Goal: Information Seeking & Learning: Learn about a topic

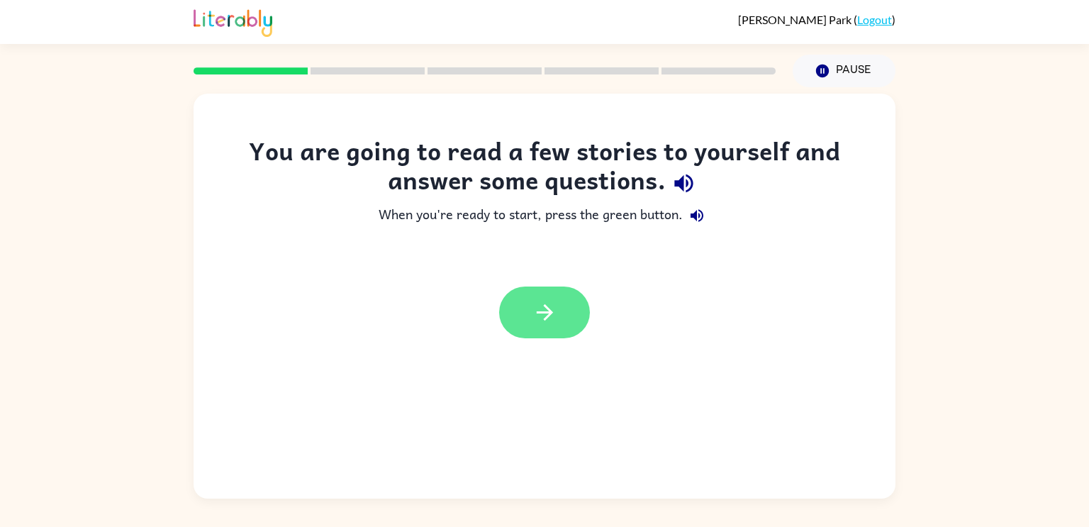
click at [540, 318] on icon "button" at bounding box center [545, 312] width 25 height 25
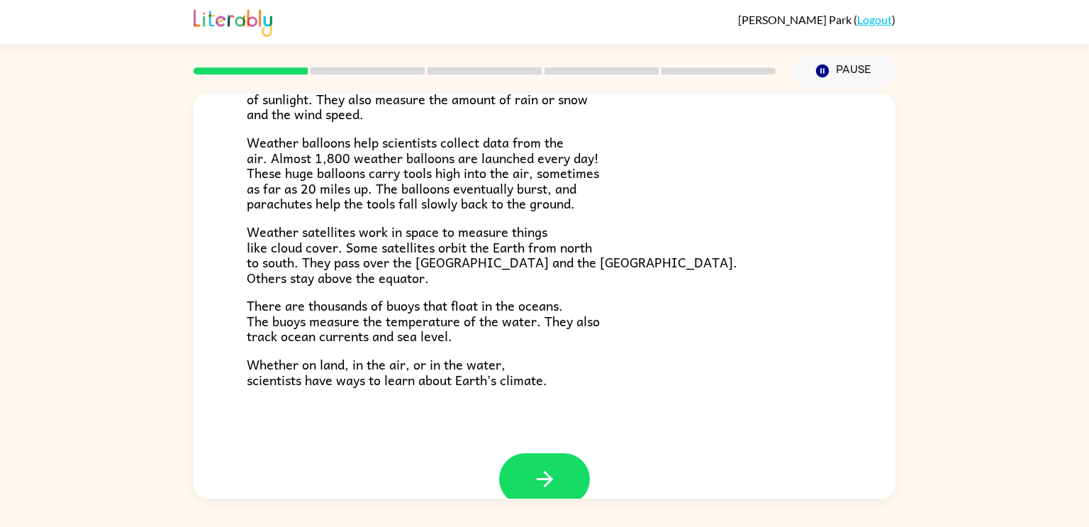
scroll to position [370, 0]
click at [267, 221] on span "Weather satellites work in space to measure things like cloud cover. Some satel…" at bounding box center [492, 253] width 491 height 67
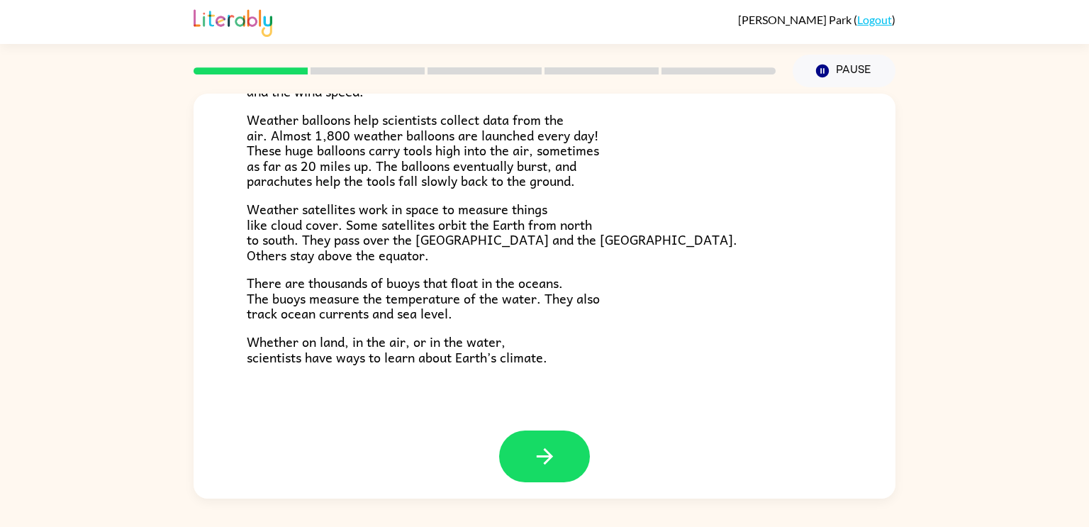
scroll to position [396, 0]
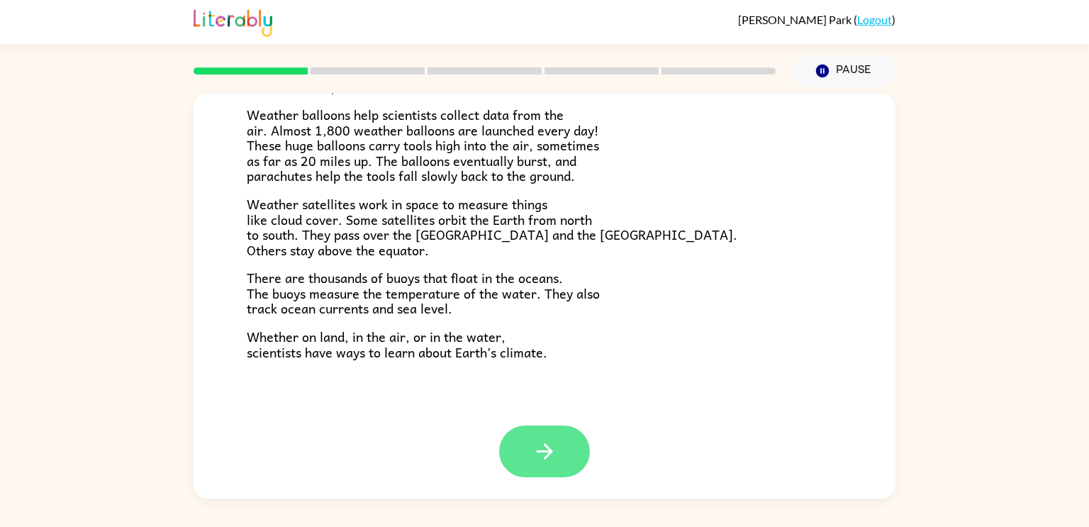
click at [515, 443] on button "button" at bounding box center [544, 452] width 91 height 52
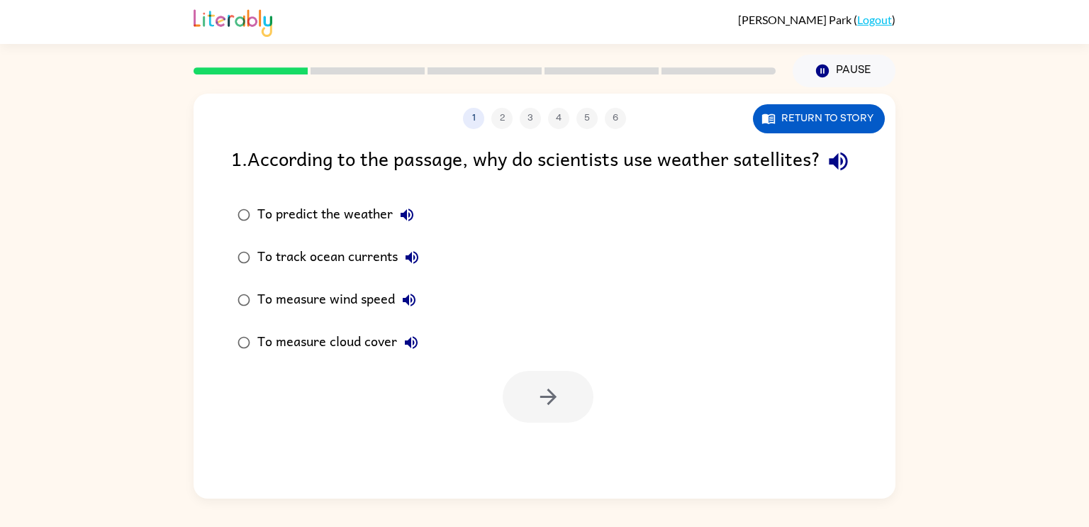
scroll to position [0, 0]
click at [867, 126] on button "Return to story" at bounding box center [819, 118] width 132 height 29
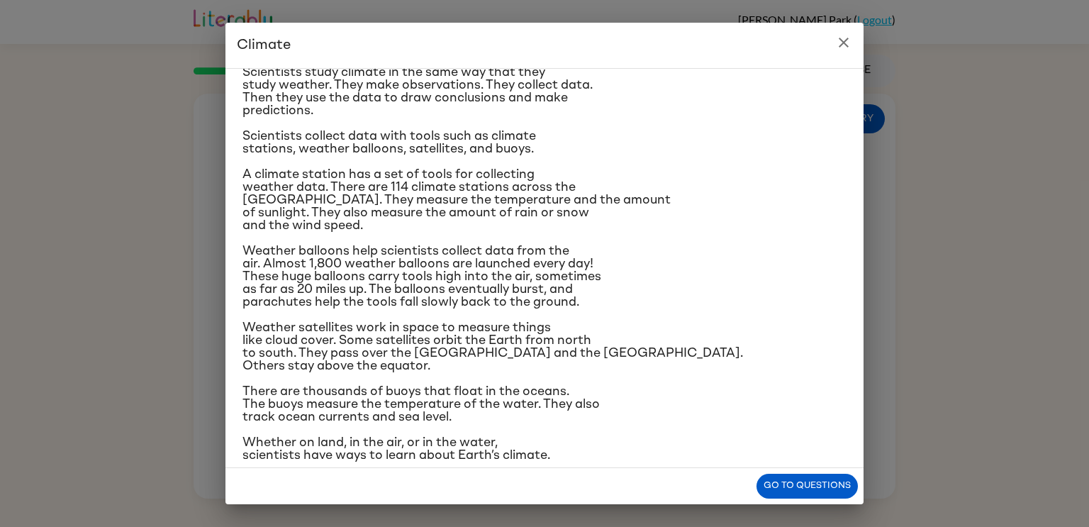
scroll to position [134, 0]
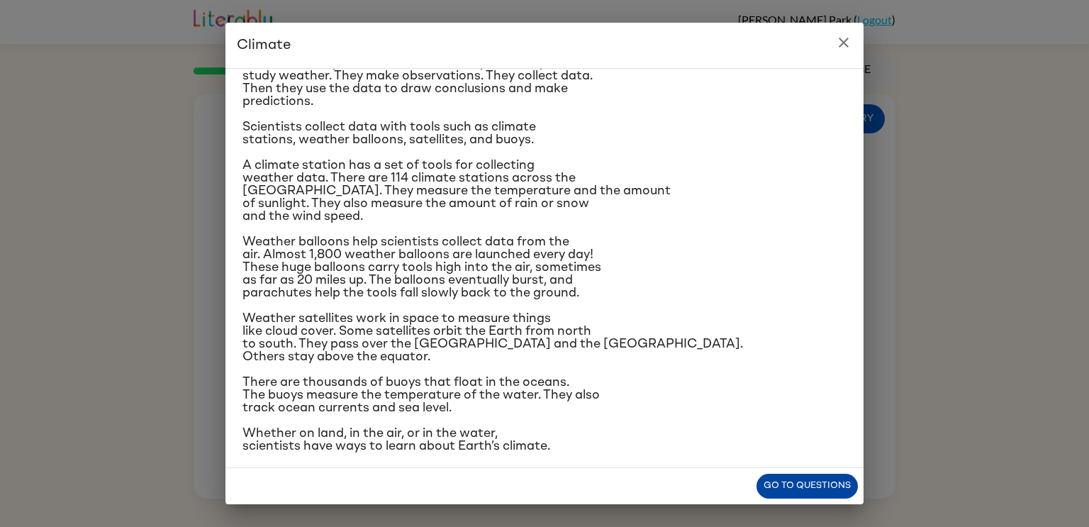
click at [838, 490] on button "Go to questions" at bounding box center [807, 486] width 101 height 25
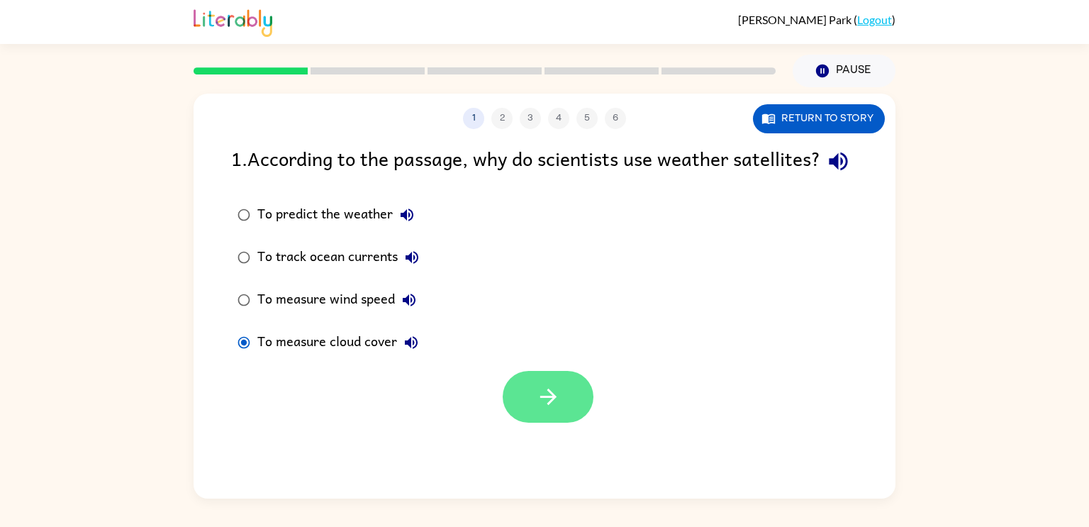
click at [526, 419] on button "button" at bounding box center [548, 397] width 91 height 52
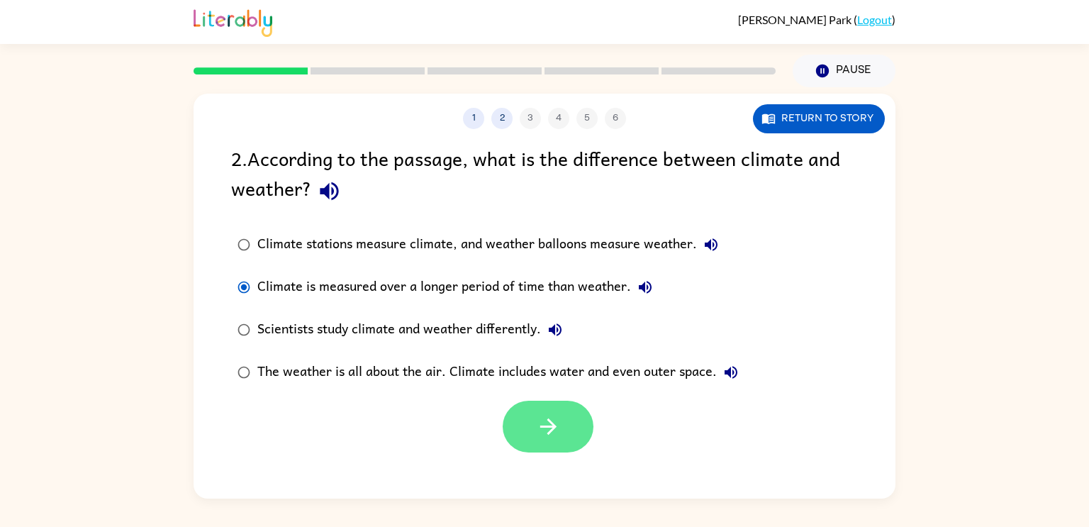
click at [570, 434] on button "button" at bounding box center [548, 427] width 91 height 52
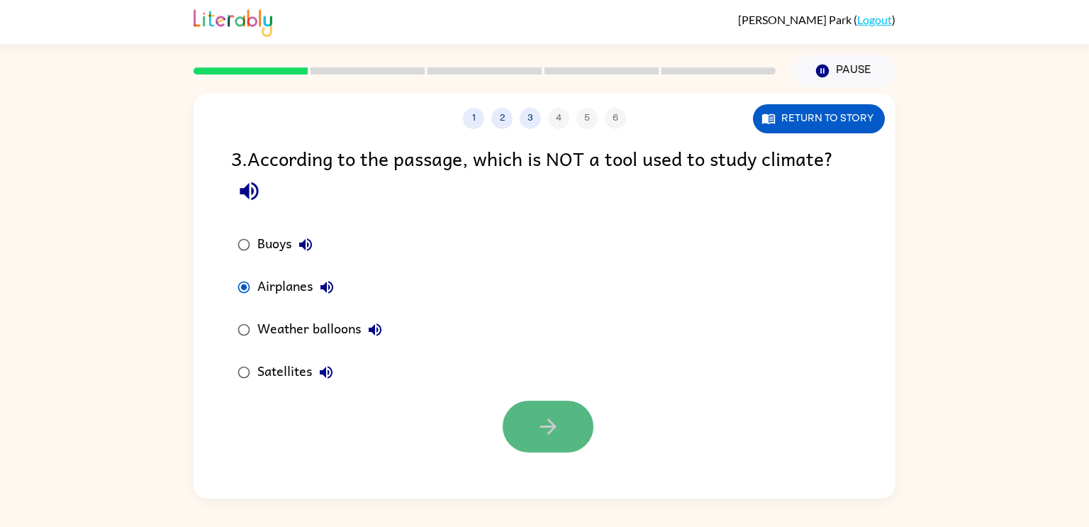
click at [553, 437] on icon "button" at bounding box center [548, 426] width 25 height 25
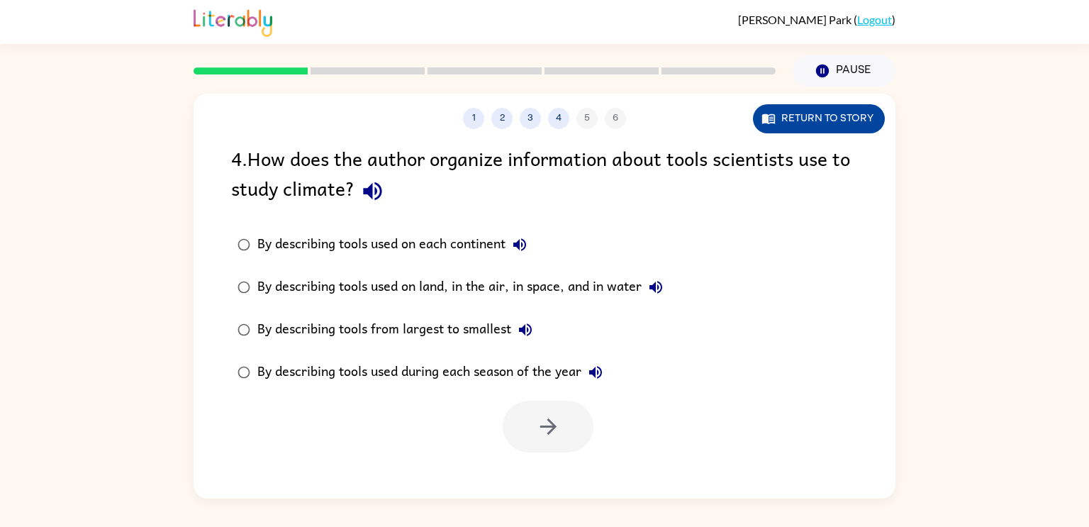
click at [809, 122] on button "Return to story" at bounding box center [819, 118] width 132 height 29
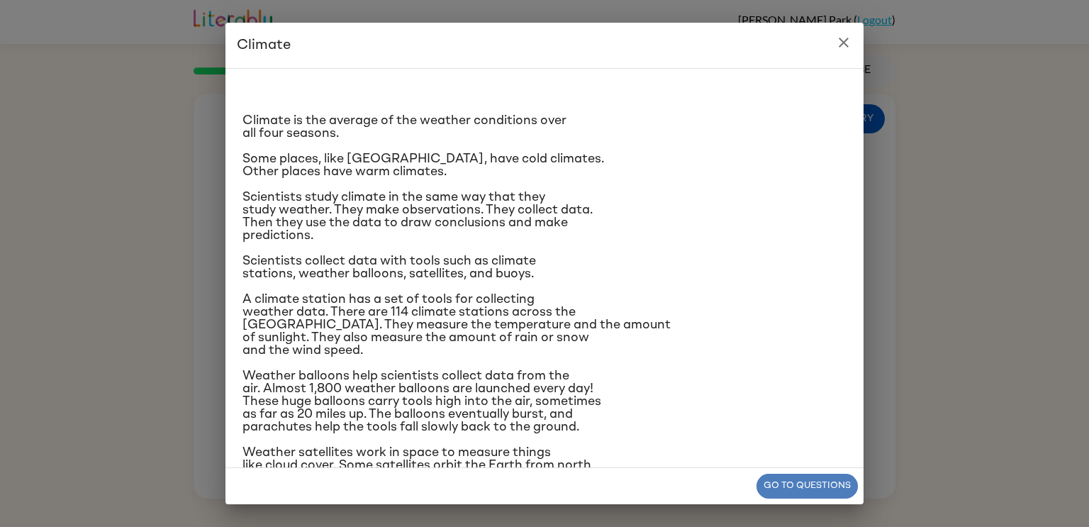
click at [775, 484] on button "Go to questions" at bounding box center [807, 486] width 101 height 25
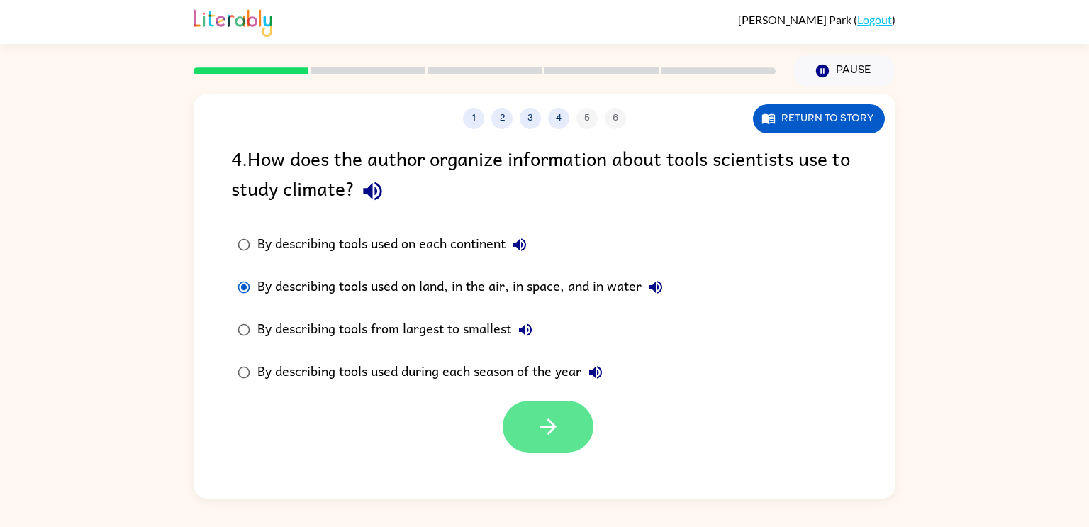
click at [516, 414] on button "button" at bounding box center [548, 427] width 91 height 52
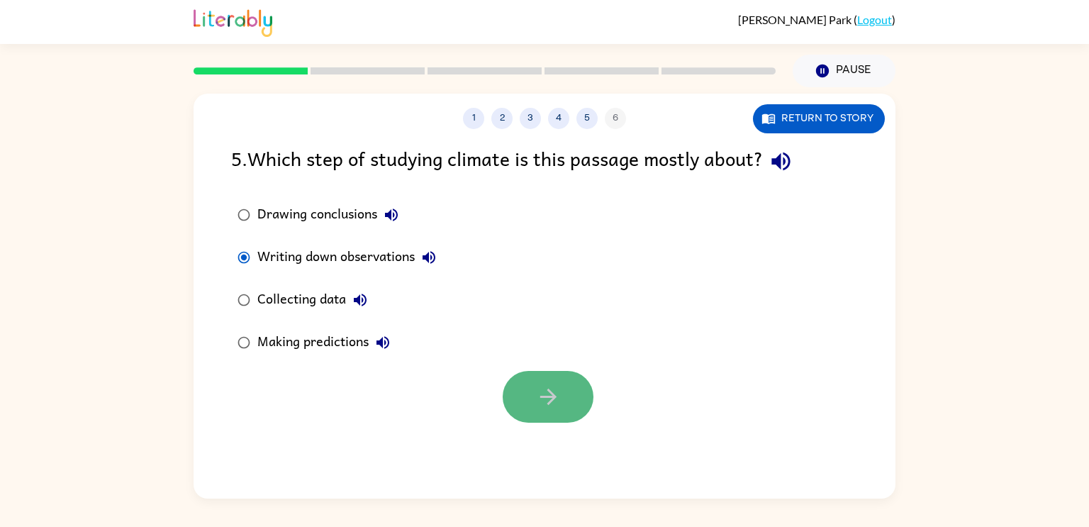
click at [560, 408] on icon "button" at bounding box center [548, 396] width 25 height 25
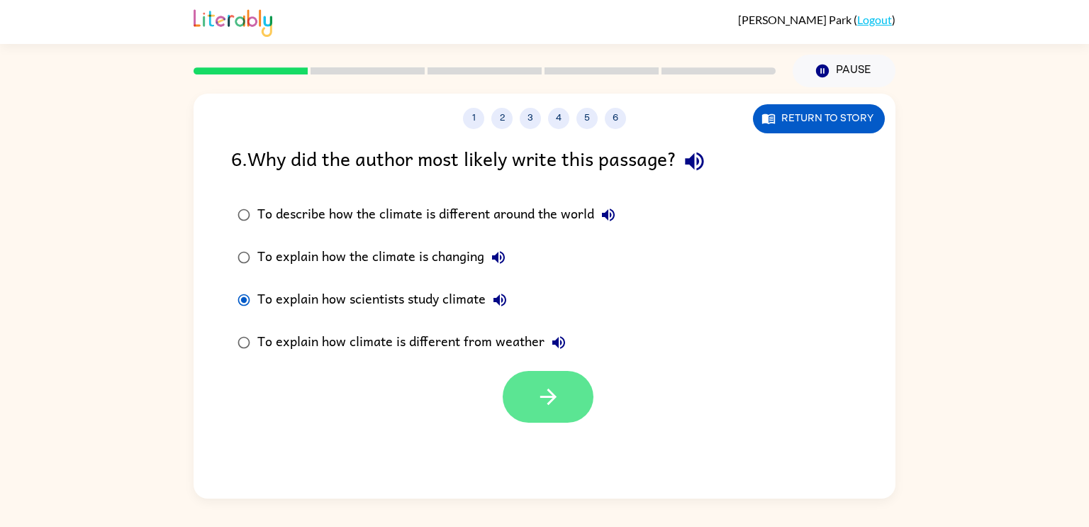
click at [566, 403] on button "button" at bounding box center [548, 397] width 91 height 52
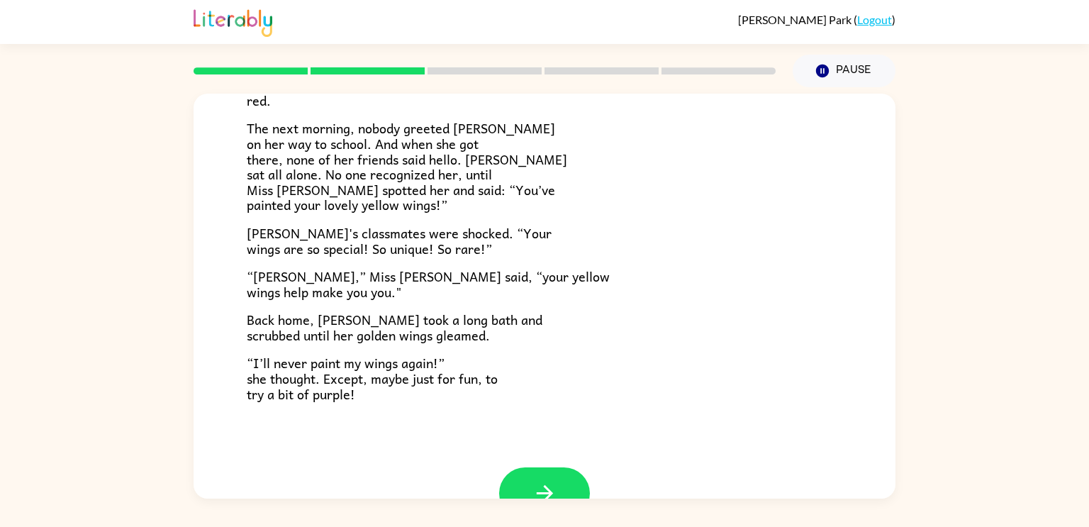
scroll to position [396, 0]
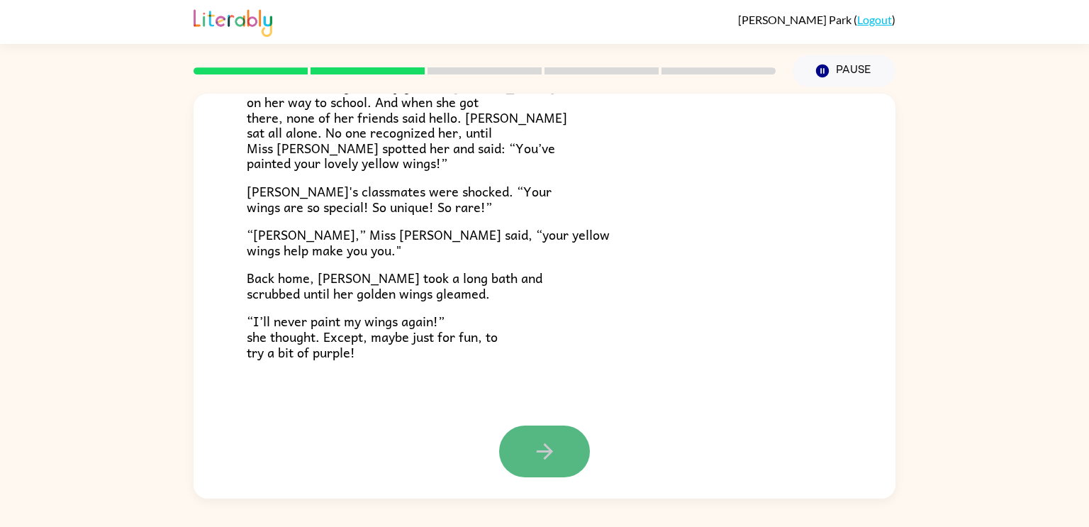
click at [545, 459] on icon "button" at bounding box center [544, 451] width 16 height 16
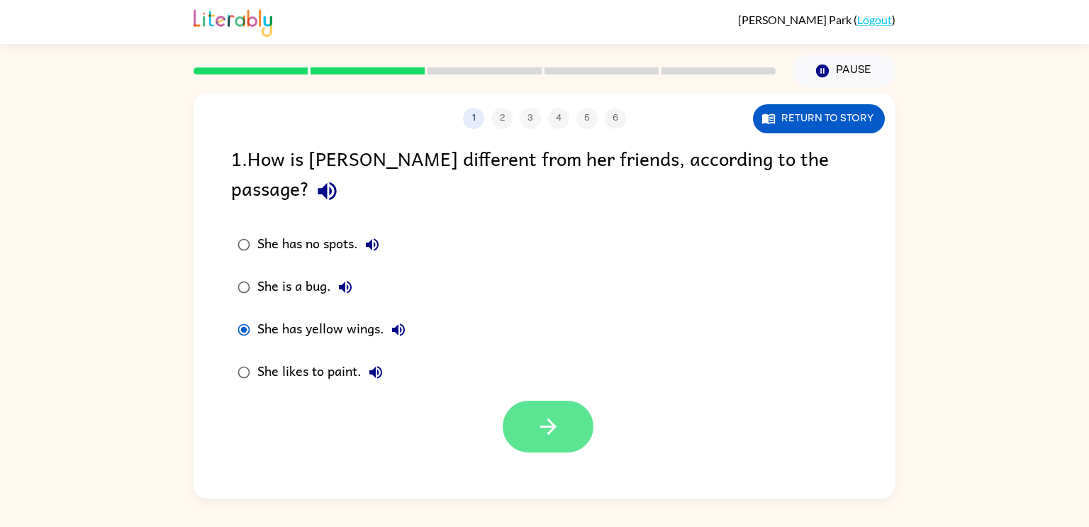
click at [527, 403] on button "button" at bounding box center [548, 427] width 91 height 52
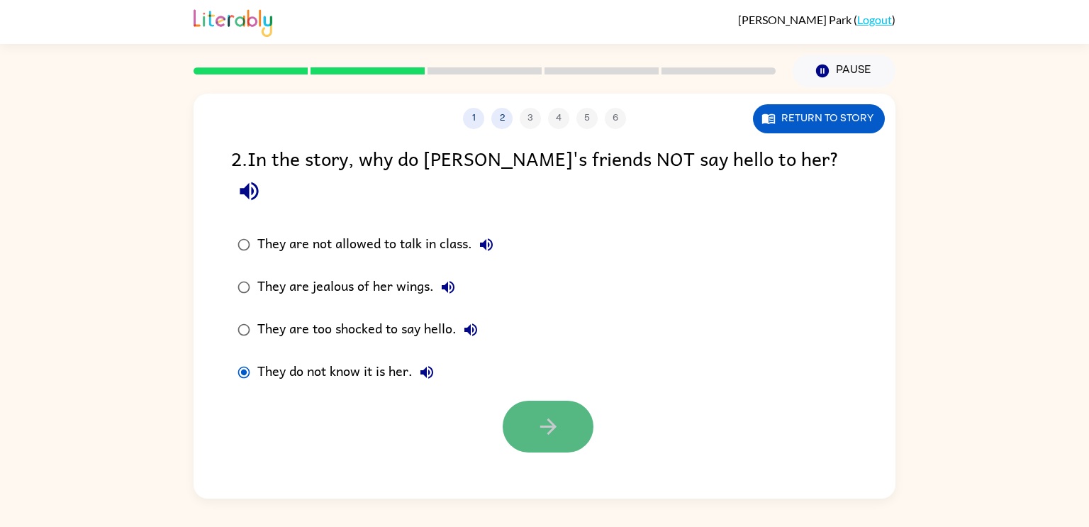
click at [511, 401] on button "button" at bounding box center [548, 427] width 91 height 52
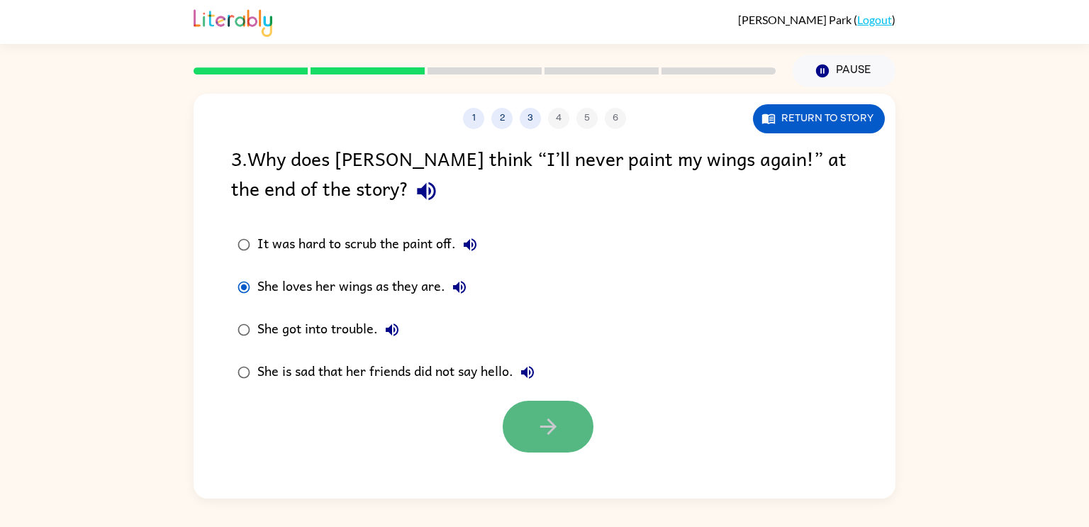
click at [573, 433] on button "button" at bounding box center [548, 427] width 91 height 52
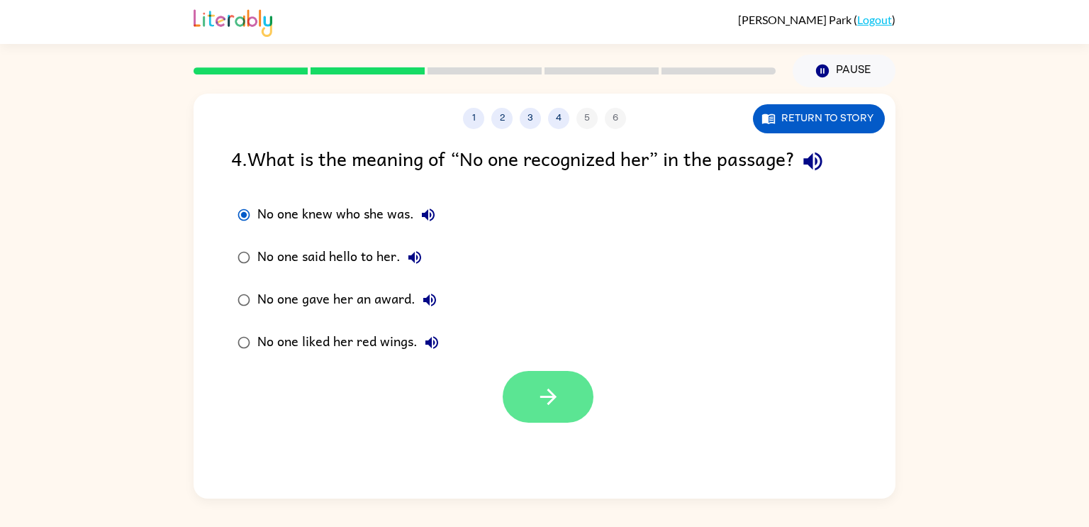
click at [553, 395] on icon "button" at bounding box center [548, 397] width 16 height 16
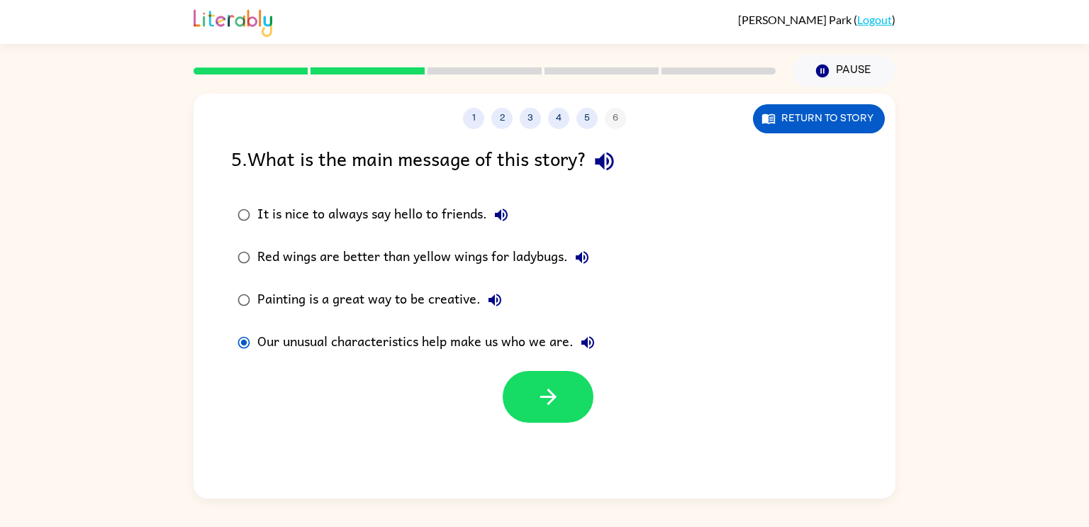
click at [508, 379] on div at bounding box center [548, 397] width 91 height 52
click at [526, 394] on button "button" at bounding box center [548, 397] width 91 height 52
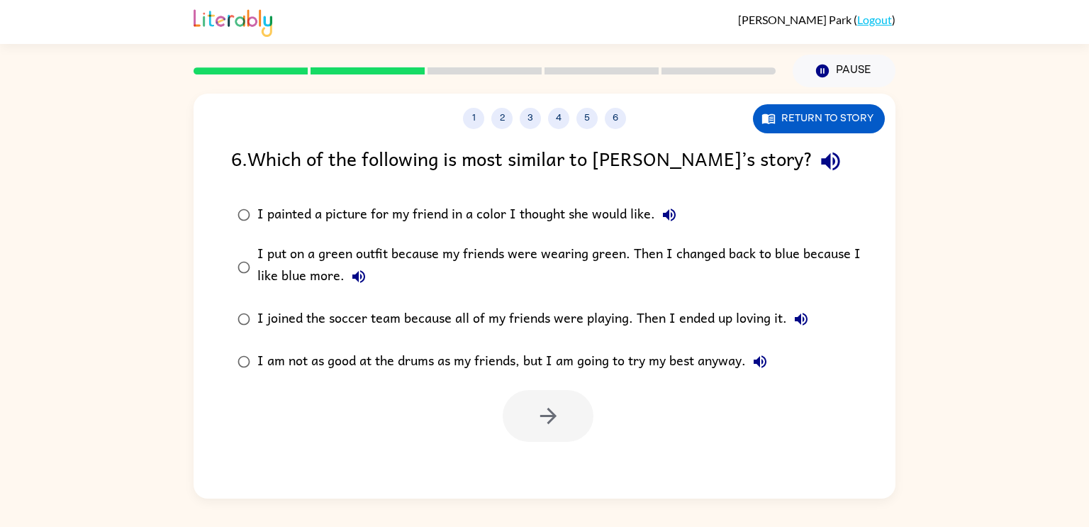
click at [205, 394] on div at bounding box center [545, 412] width 702 height 59
click at [565, 412] on button "button" at bounding box center [548, 416] width 91 height 52
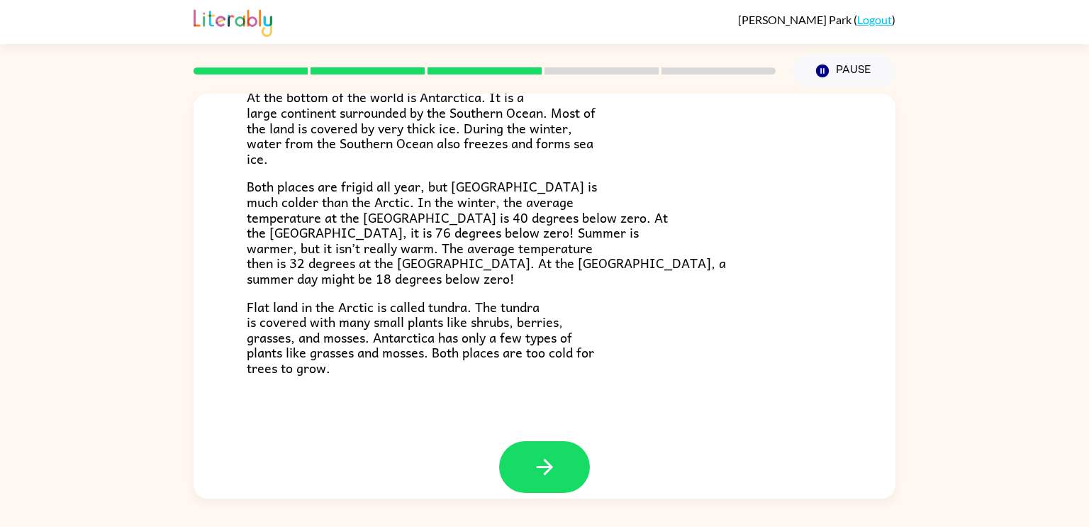
scroll to position [299, 0]
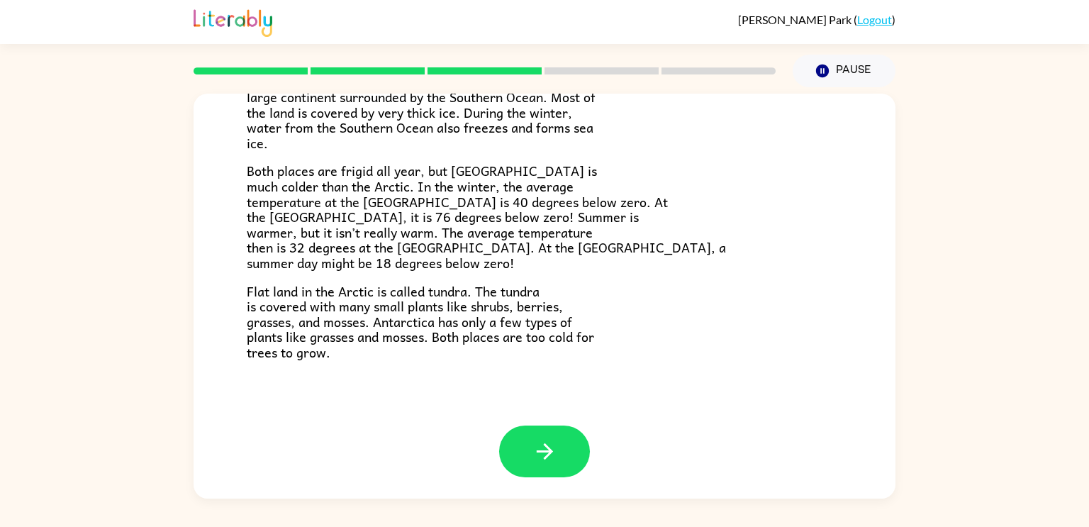
click at [565, 412] on div "The Arctic and [GEOGRAPHIC_DATA] Have you heard of the Arctic and [GEOGRAPHIC_D…" at bounding box center [545, 109] width 702 height 631
click at [561, 453] on button "button" at bounding box center [544, 452] width 91 height 52
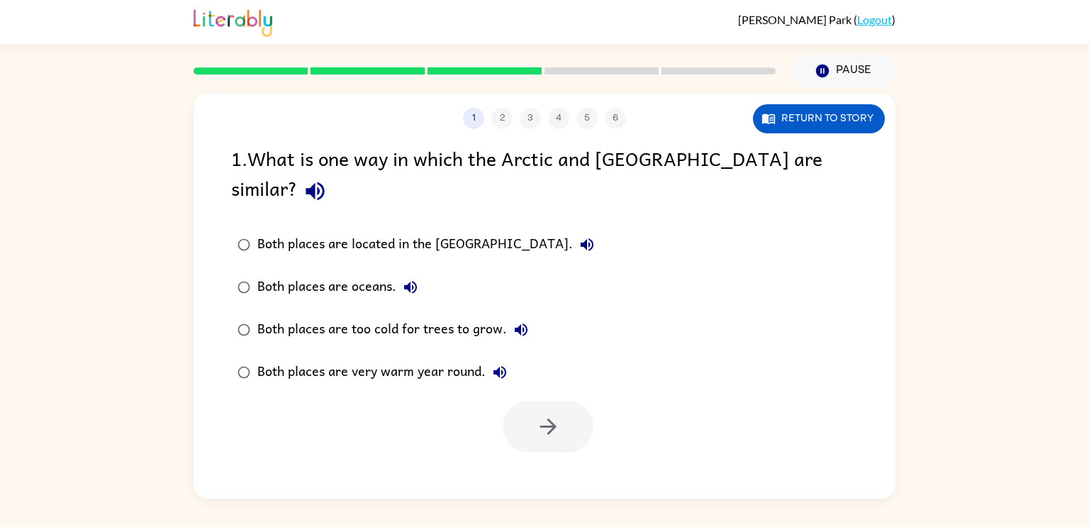
scroll to position [0, 0]
click at [577, 413] on button "button" at bounding box center [548, 427] width 91 height 52
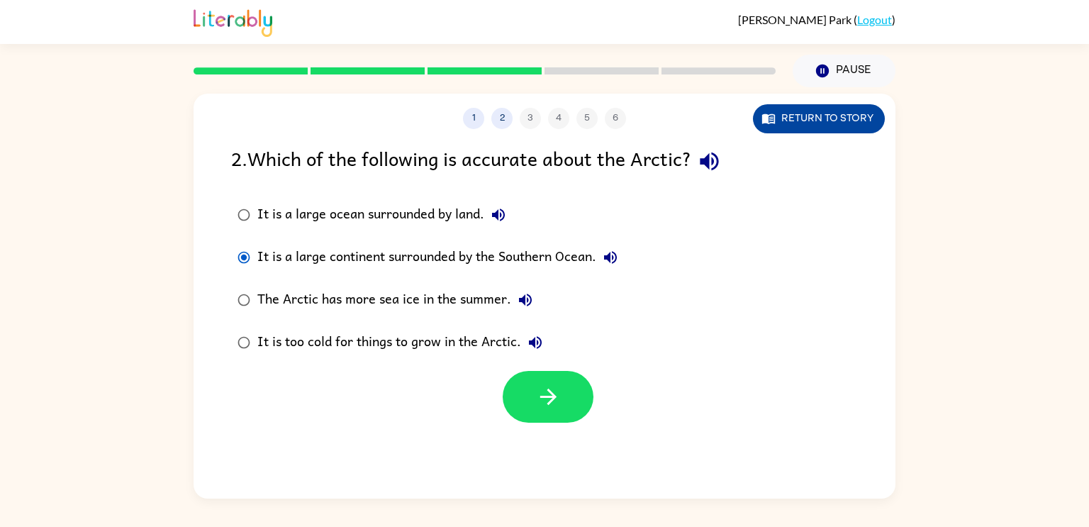
click at [816, 116] on button "Return to story" at bounding box center [819, 118] width 132 height 29
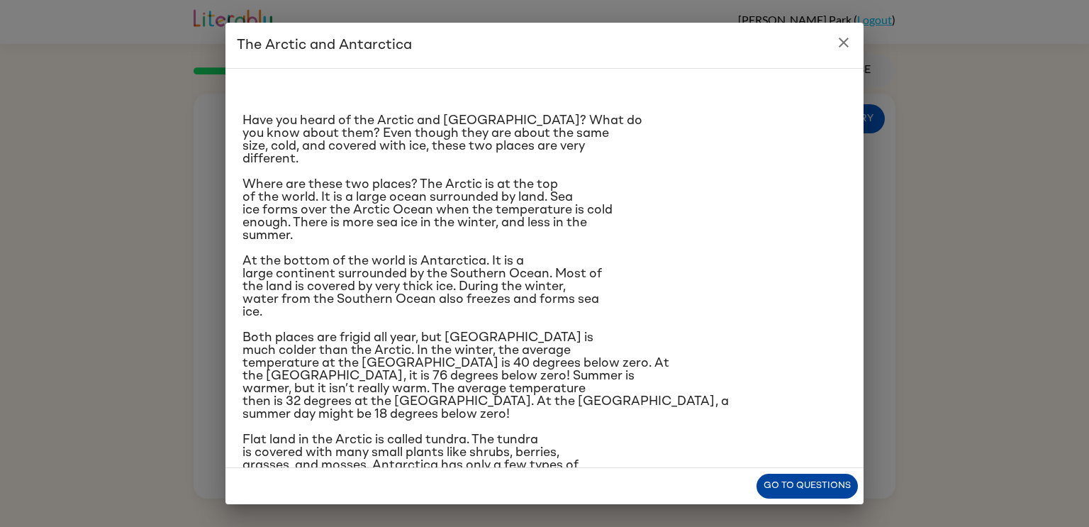
click at [800, 487] on button "Go to questions" at bounding box center [807, 486] width 101 height 25
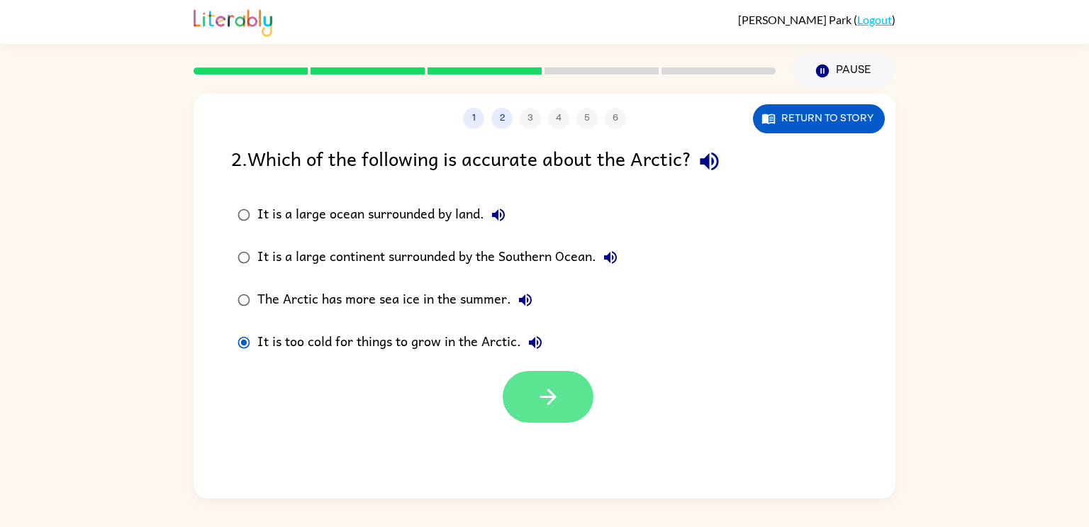
click at [546, 386] on icon "button" at bounding box center [548, 396] width 25 height 25
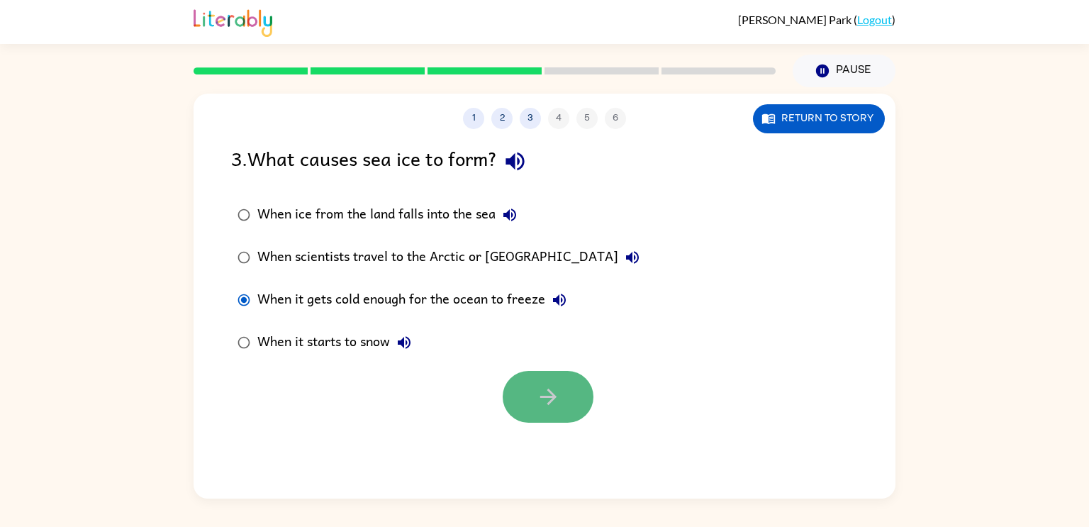
click at [551, 414] on button "button" at bounding box center [548, 397] width 91 height 52
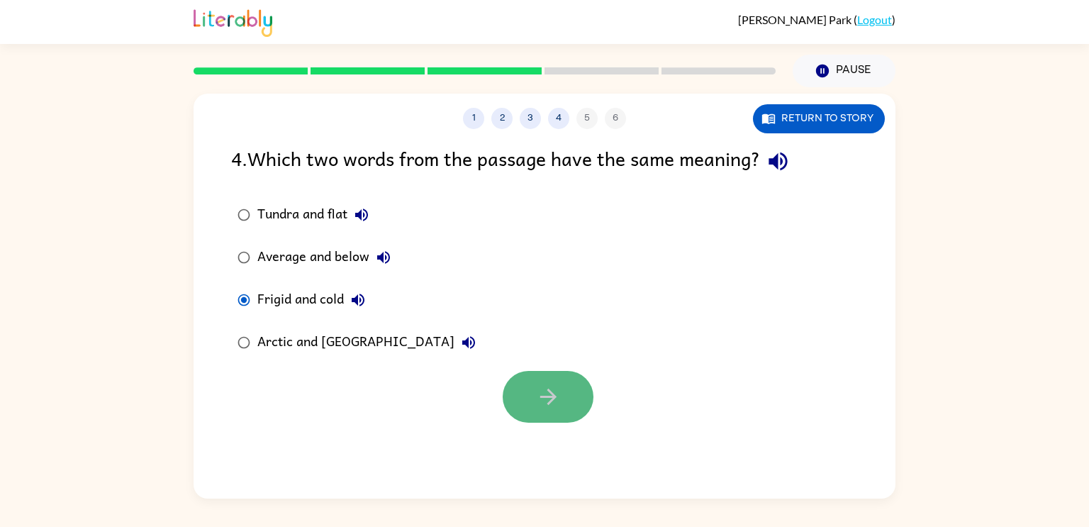
click at [583, 405] on button "button" at bounding box center [548, 397] width 91 height 52
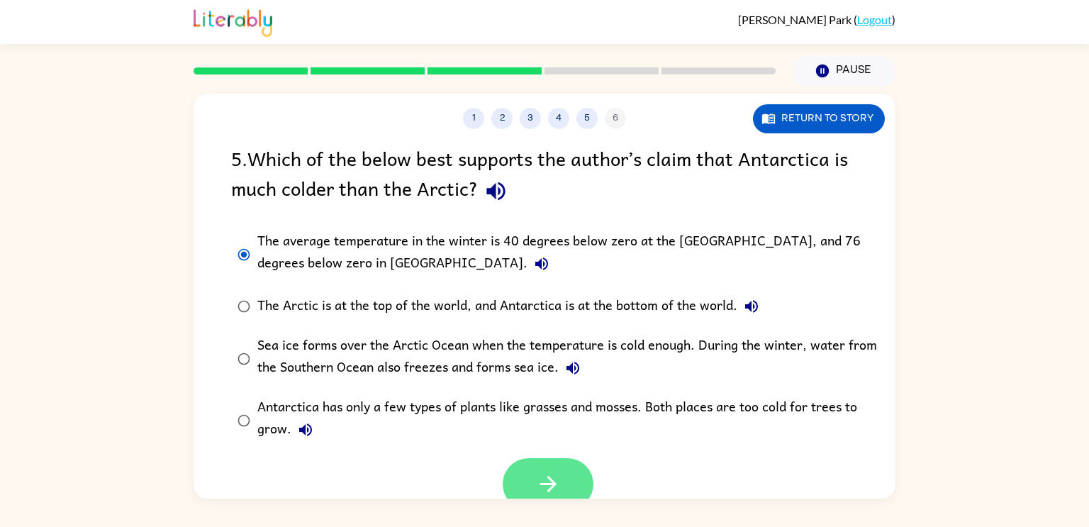
click at [523, 478] on button "button" at bounding box center [548, 484] width 91 height 52
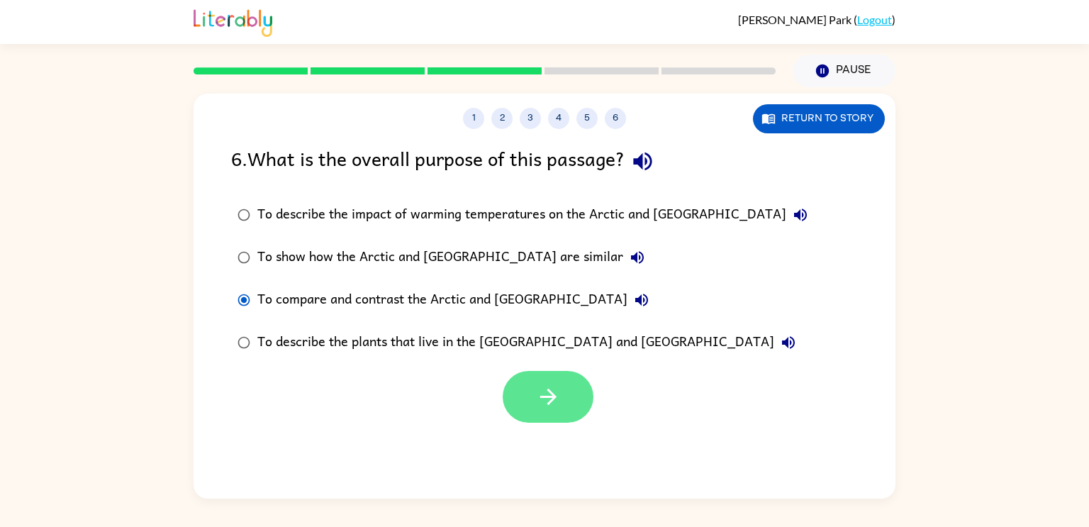
click at [572, 406] on button "button" at bounding box center [548, 397] width 91 height 52
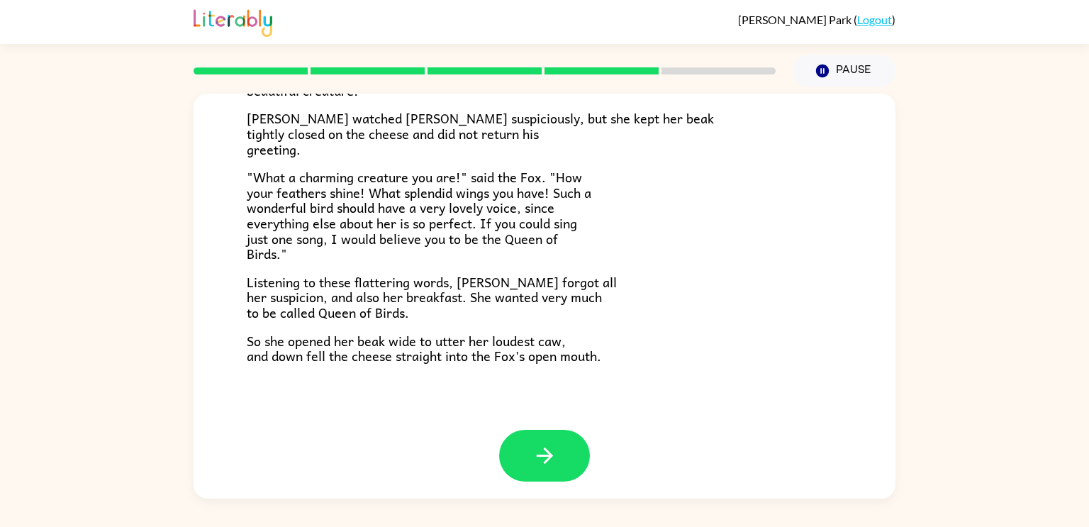
scroll to position [278, 0]
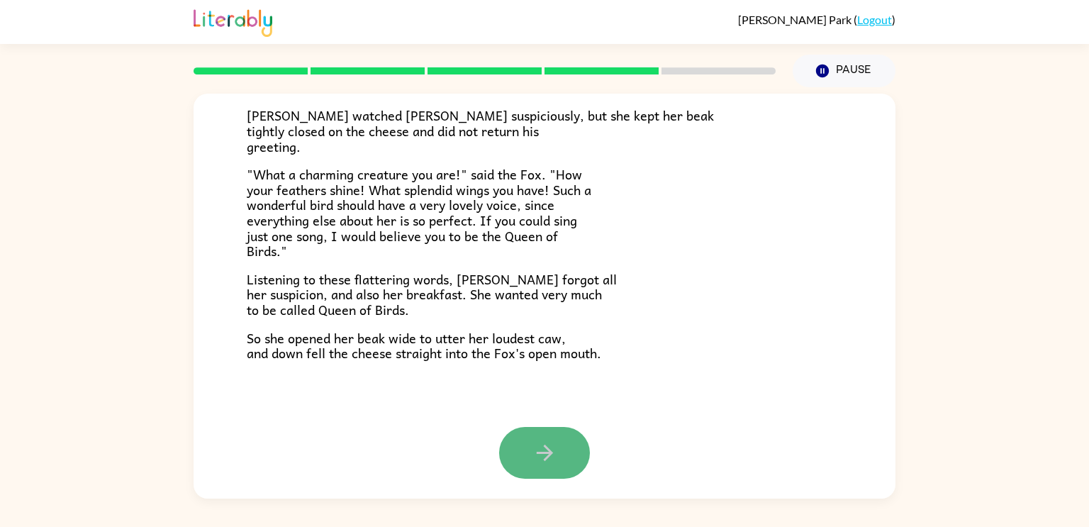
click at [544, 452] on icon "button" at bounding box center [544, 453] width 16 height 16
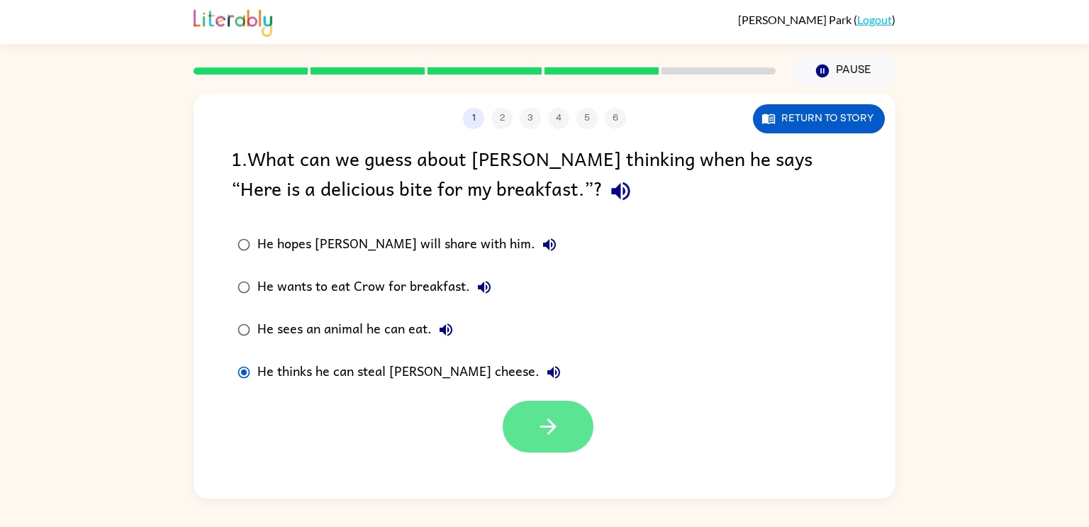
click at [560, 433] on button "button" at bounding box center [548, 427] width 91 height 52
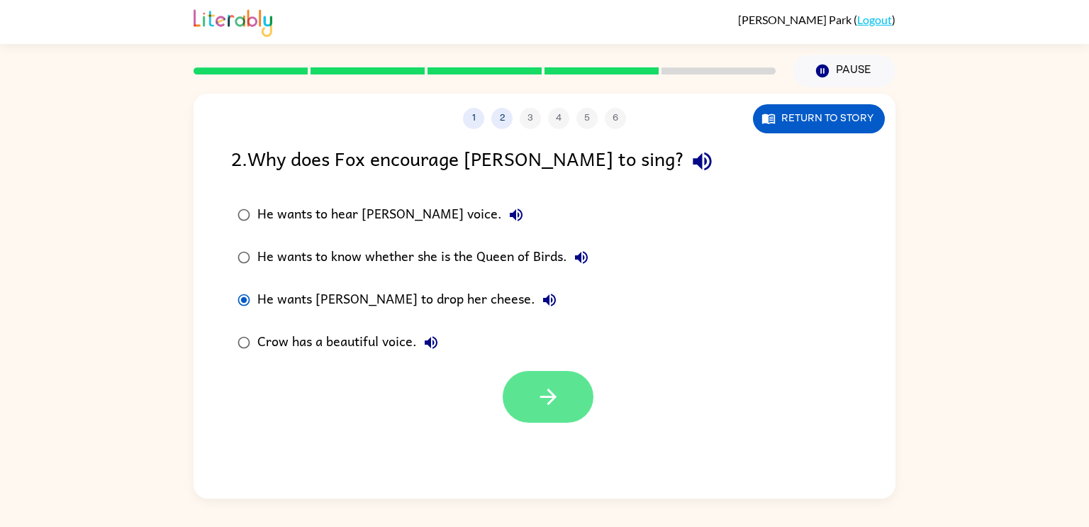
click at [546, 406] on icon "button" at bounding box center [548, 396] width 25 height 25
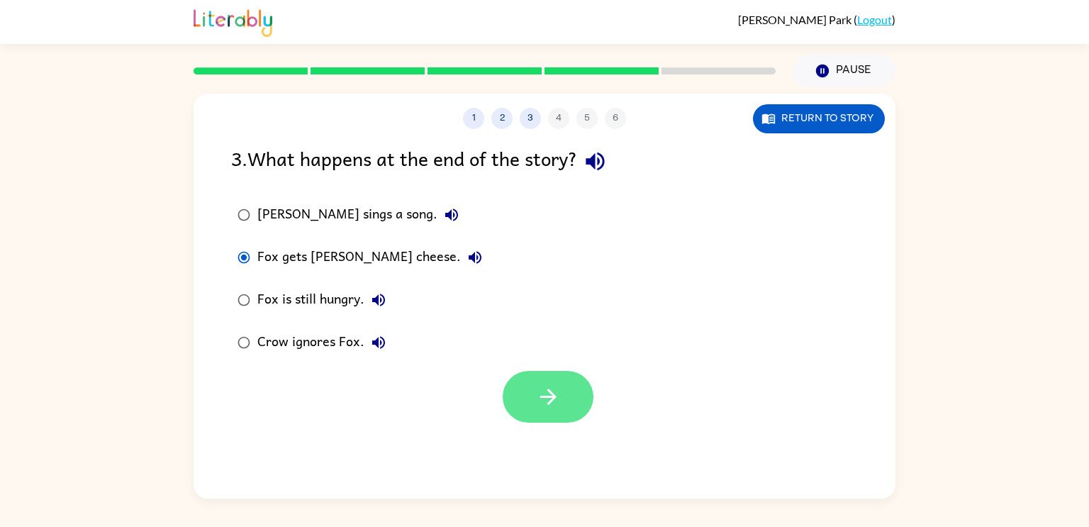
click at [551, 416] on button "button" at bounding box center [548, 397] width 91 height 52
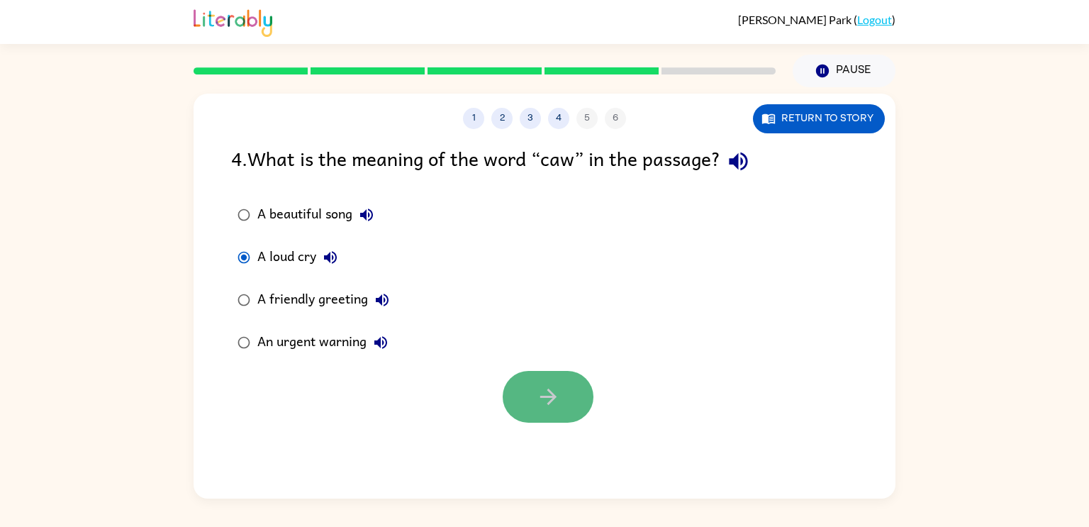
click at [529, 384] on button "button" at bounding box center [548, 397] width 91 height 52
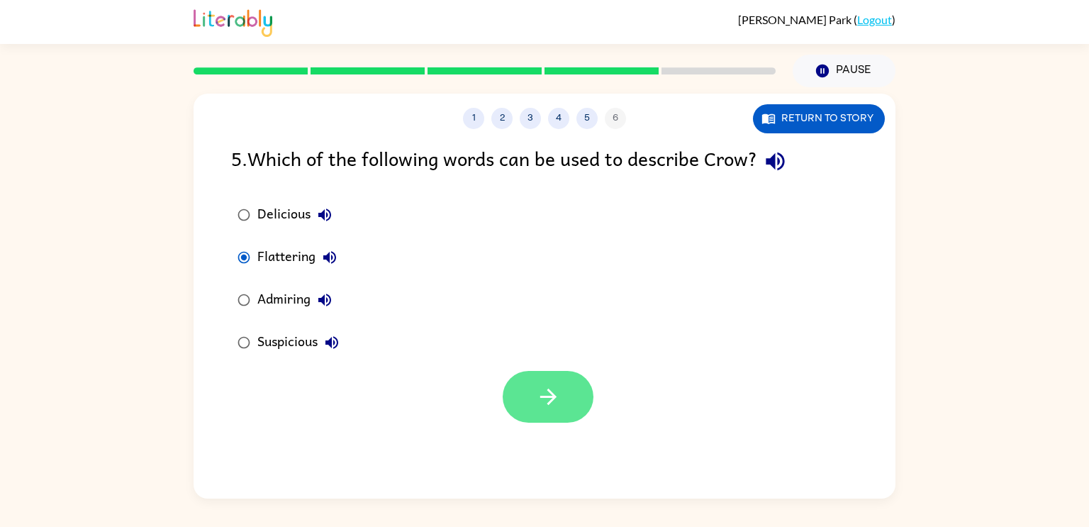
click at [574, 385] on button "button" at bounding box center [548, 397] width 91 height 52
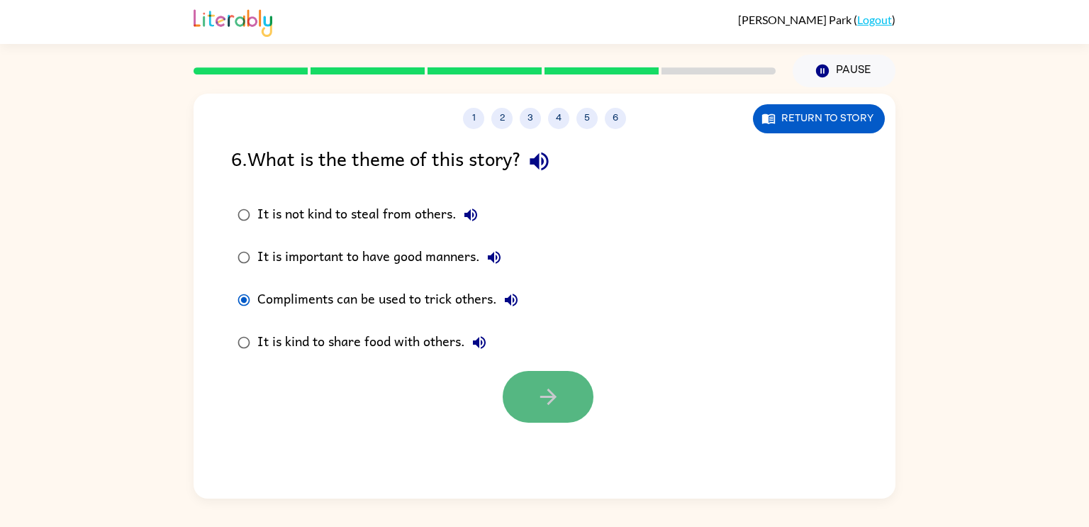
click at [521, 393] on button "button" at bounding box center [548, 397] width 91 height 52
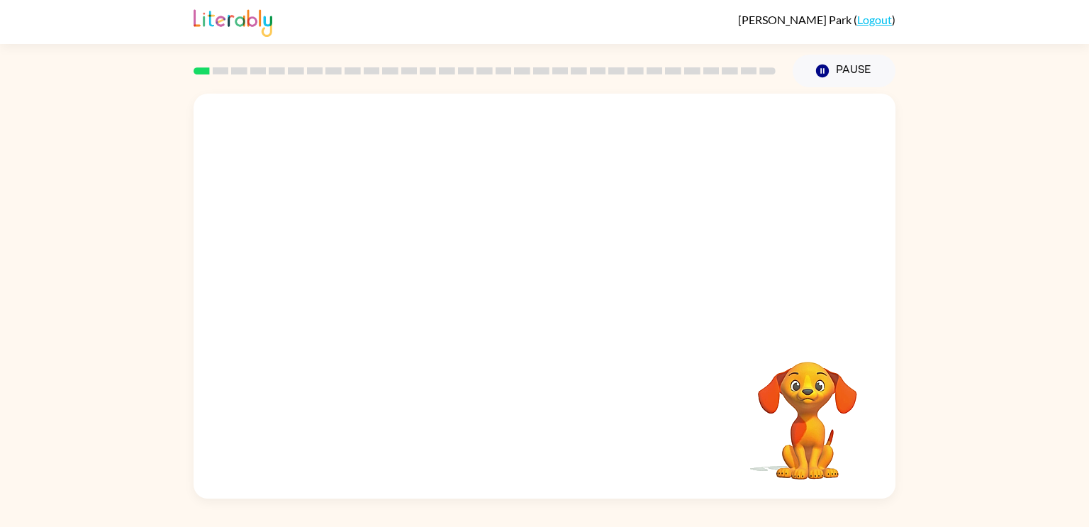
click at [740, 179] on div at bounding box center [545, 213] width 702 height 238
click at [538, 299] on icon "button" at bounding box center [545, 303] width 25 height 25
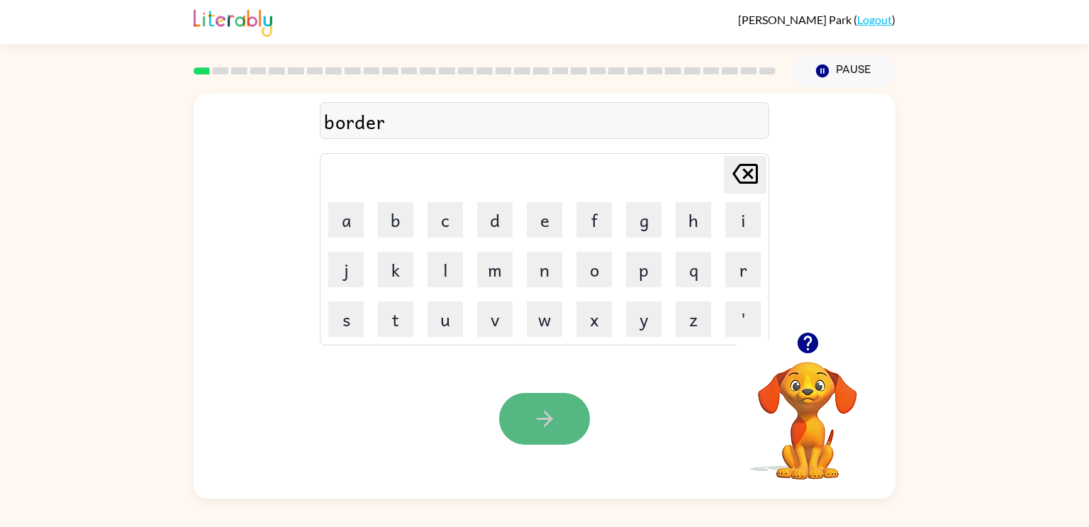
click at [546, 416] on icon "button" at bounding box center [545, 418] width 25 height 25
click at [545, 422] on icon "button" at bounding box center [545, 418] width 25 height 25
click at [545, 423] on icon "button" at bounding box center [545, 418] width 25 height 25
click at [556, 428] on icon "button" at bounding box center [545, 418] width 25 height 25
click at [530, 404] on button "button" at bounding box center [544, 419] width 91 height 52
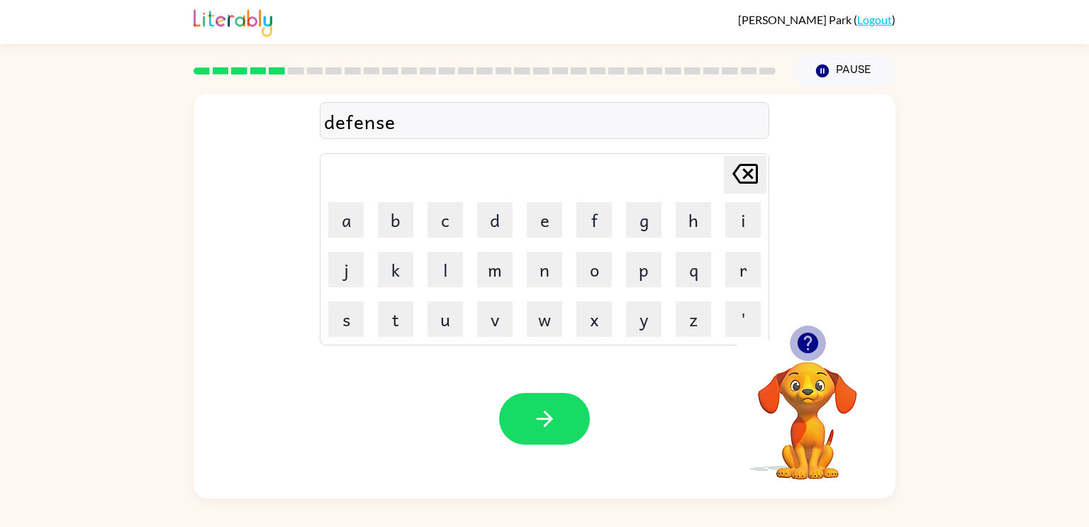
click at [801, 336] on icon "button" at bounding box center [807, 343] width 21 height 21
click at [560, 441] on button "button" at bounding box center [544, 419] width 91 height 52
click at [543, 418] on icon "button" at bounding box center [545, 418] width 25 height 25
click at [540, 424] on icon "button" at bounding box center [545, 418] width 25 height 25
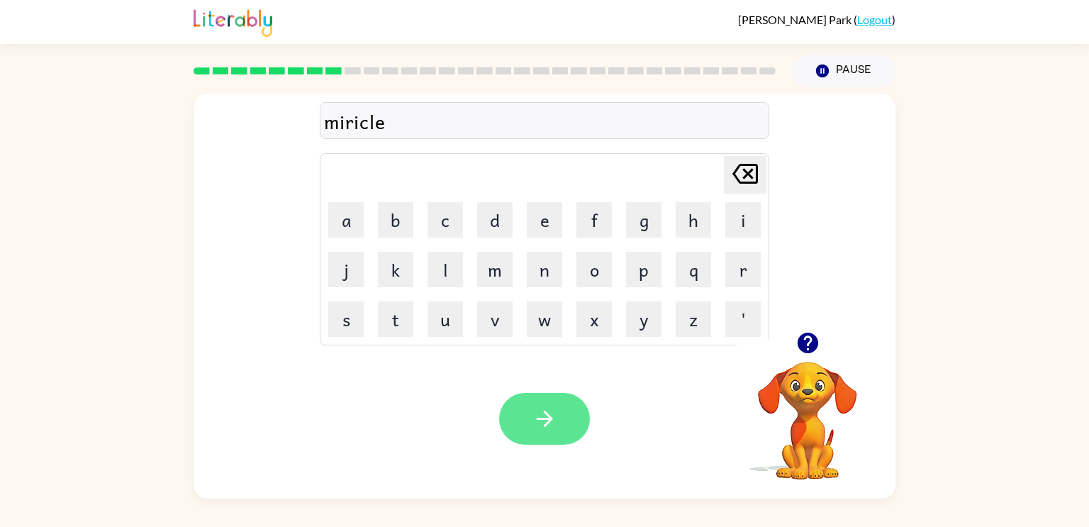
click at [545, 428] on icon "button" at bounding box center [545, 418] width 25 height 25
click at [528, 432] on button "button" at bounding box center [544, 419] width 91 height 52
click at [547, 440] on button "button" at bounding box center [544, 419] width 91 height 52
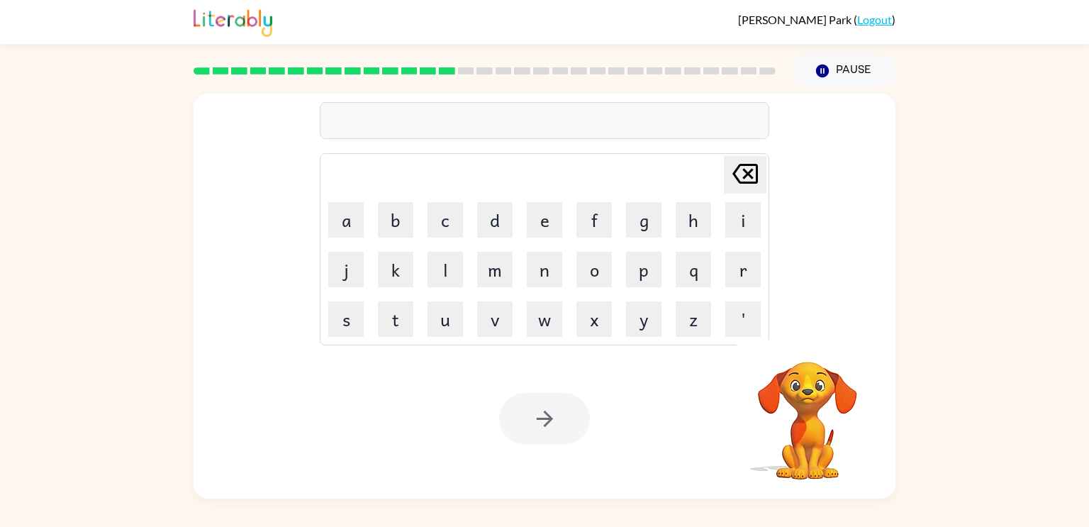
click at [545, 435] on div at bounding box center [544, 419] width 91 height 52
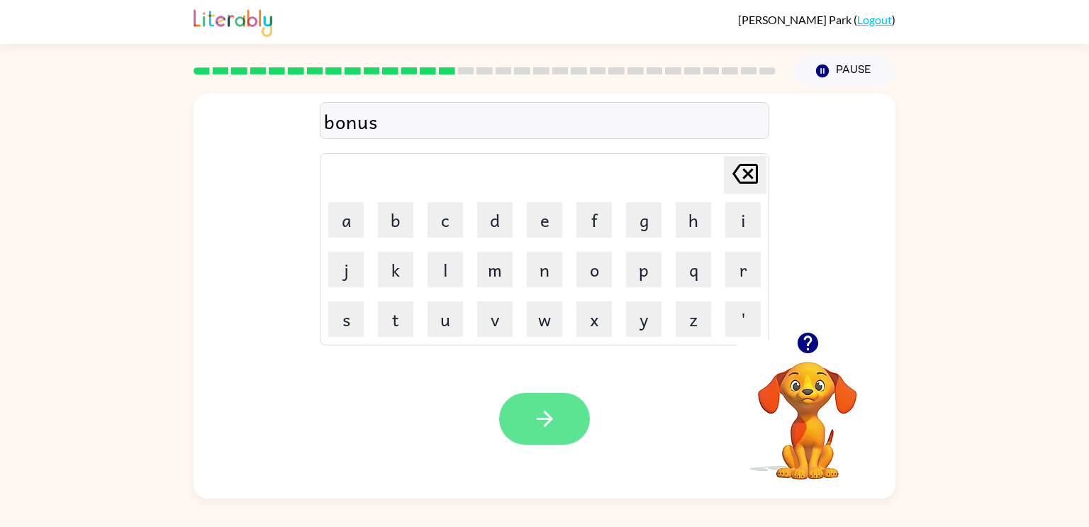
click at [540, 435] on button "button" at bounding box center [544, 419] width 91 height 52
click at [539, 436] on button "button" at bounding box center [544, 419] width 91 height 52
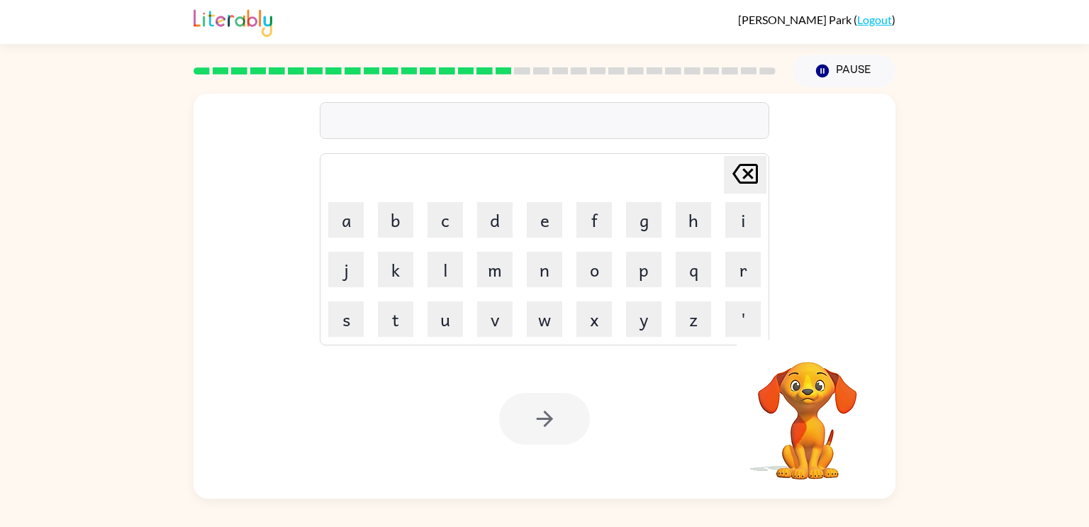
click at [567, 414] on div at bounding box center [544, 419] width 91 height 52
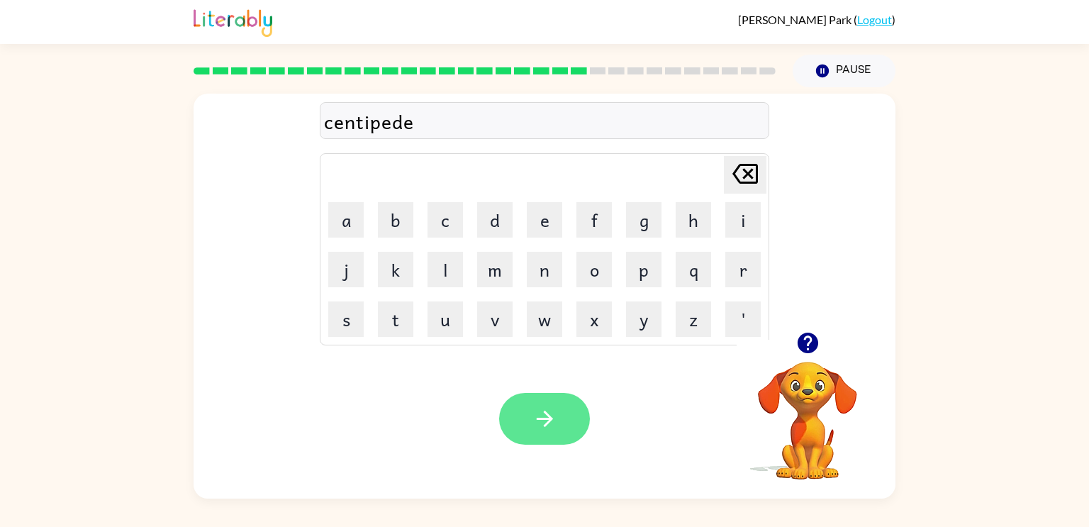
click at [561, 428] on button "button" at bounding box center [544, 419] width 91 height 52
click at [555, 431] on icon "button" at bounding box center [545, 418] width 25 height 25
click at [557, 431] on button "button" at bounding box center [544, 419] width 91 height 52
click at [558, 428] on button "button" at bounding box center [544, 419] width 91 height 52
click at [576, 431] on button "button" at bounding box center [544, 419] width 91 height 52
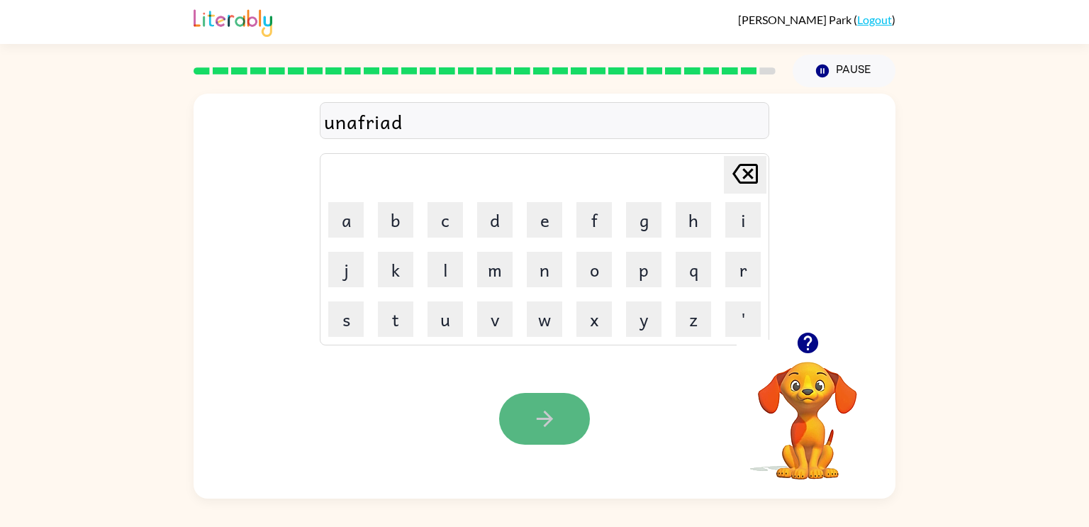
click at [516, 394] on button "button" at bounding box center [544, 419] width 91 height 52
